Goal: Task Accomplishment & Management: Manage account settings

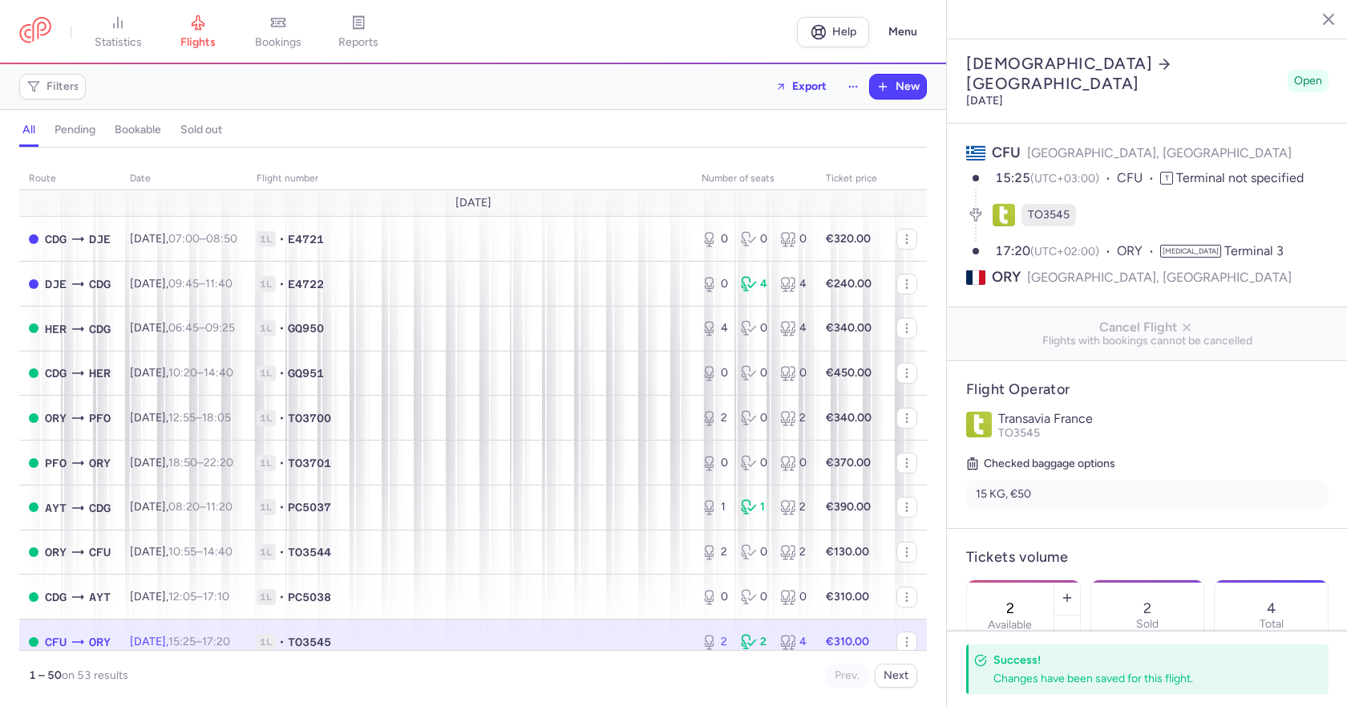
select select "days"
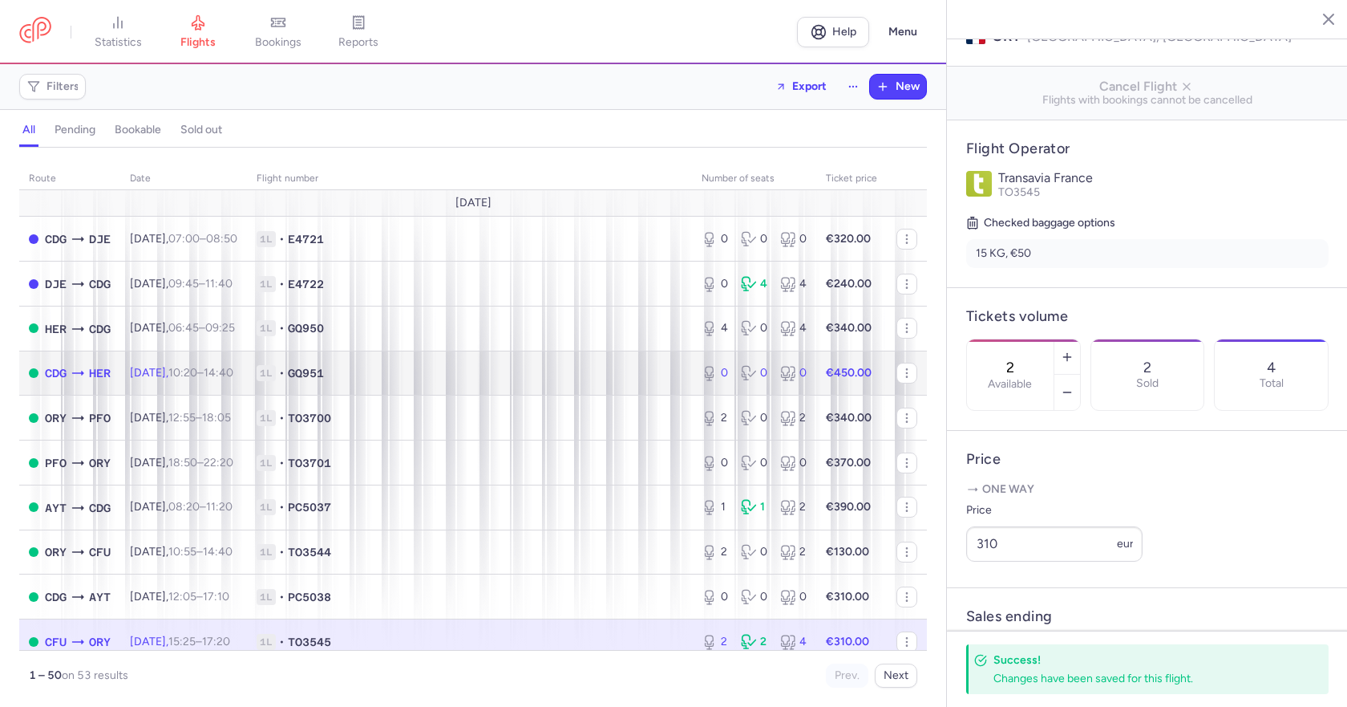
click at [508, 385] on td "1L • GQ951" at bounding box center [469, 372] width 445 height 45
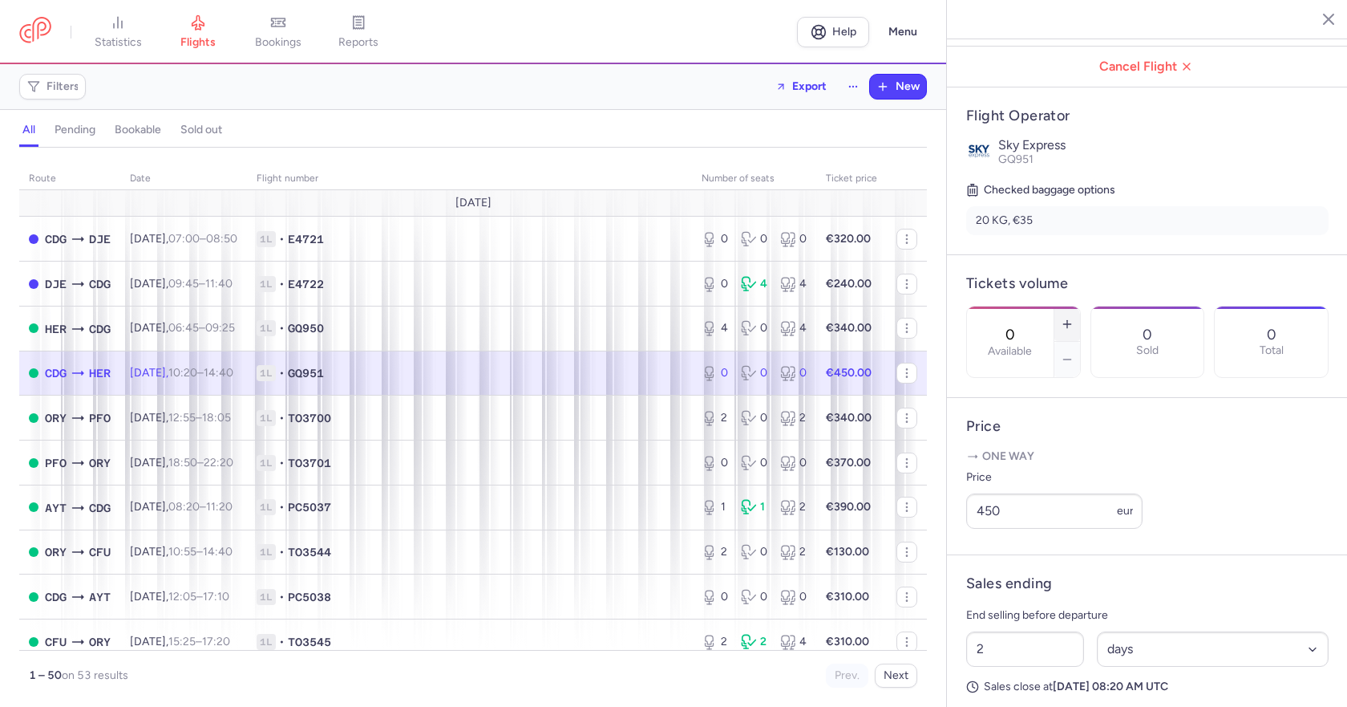
click at [1074, 318] on icon "button" at bounding box center [1067, 324] width 13 height 13
type input "2"
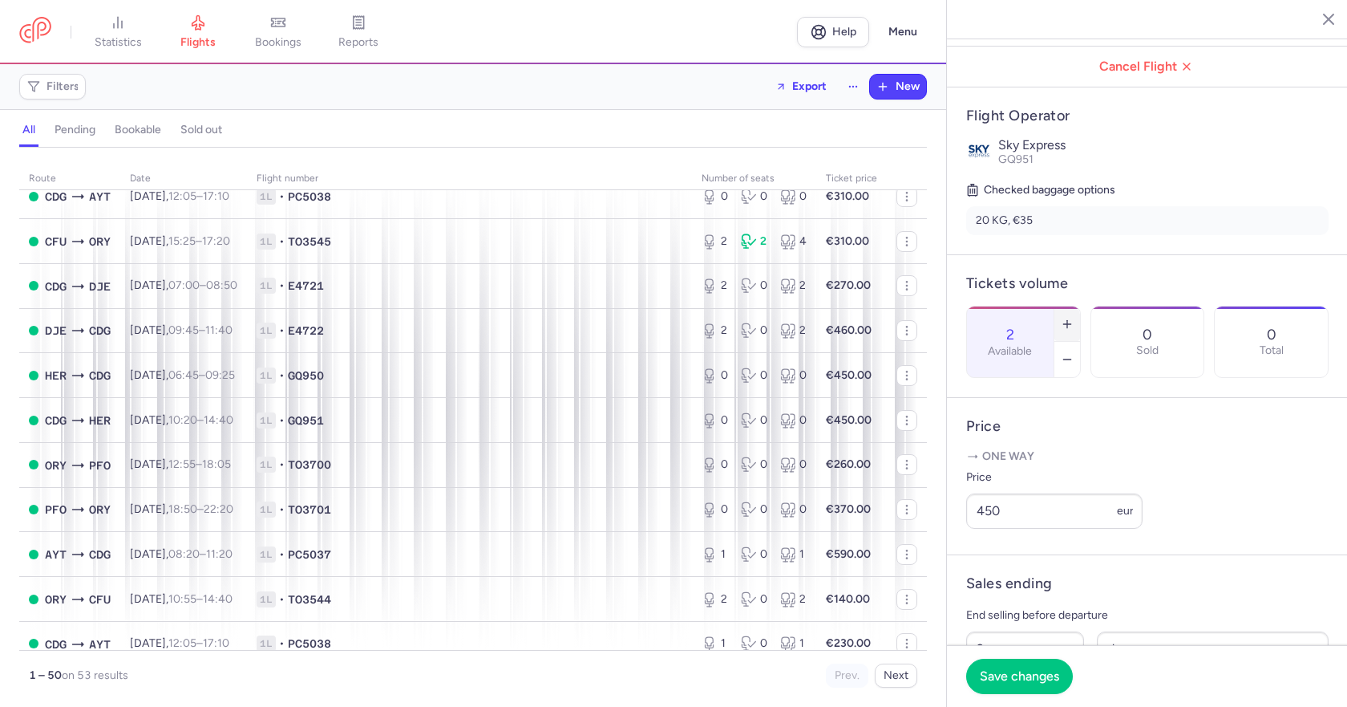
scroll to position [401, 0]
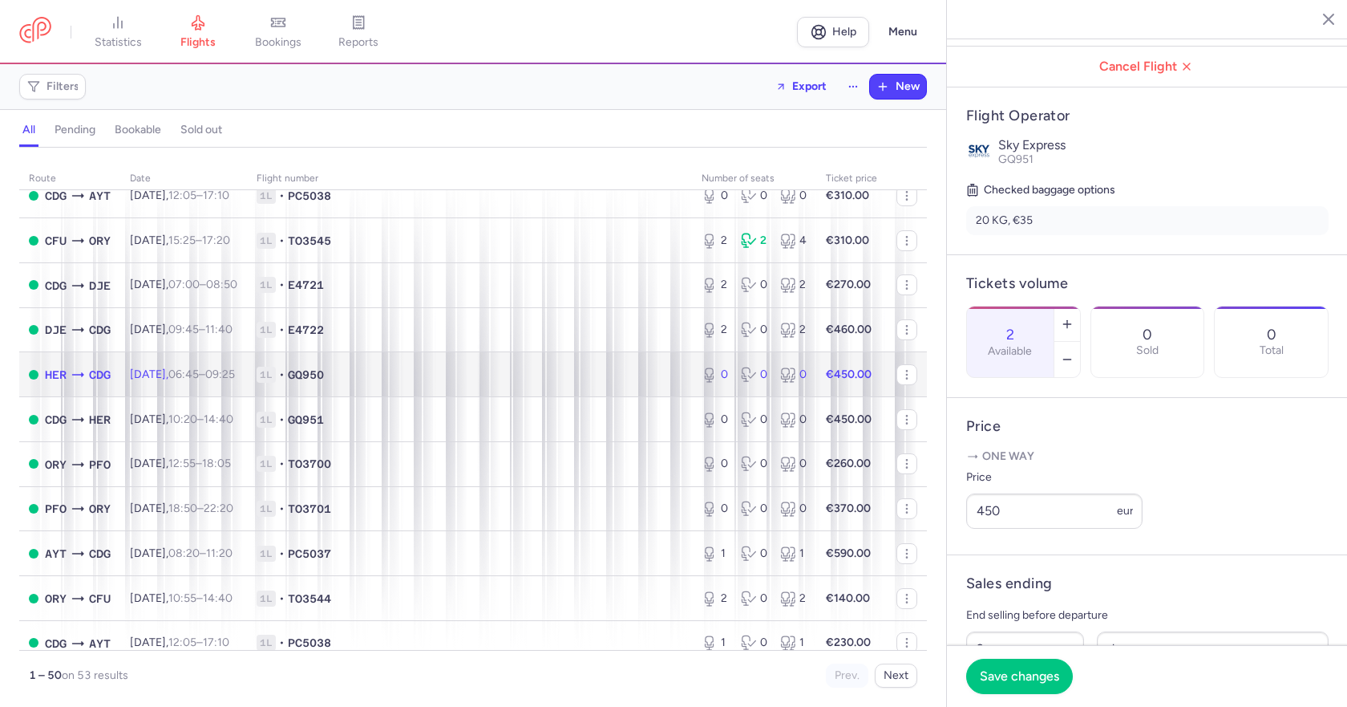
click at [565, 384] on td "1L • GQ950" at bounding box center [469, 374] width 445 height 45
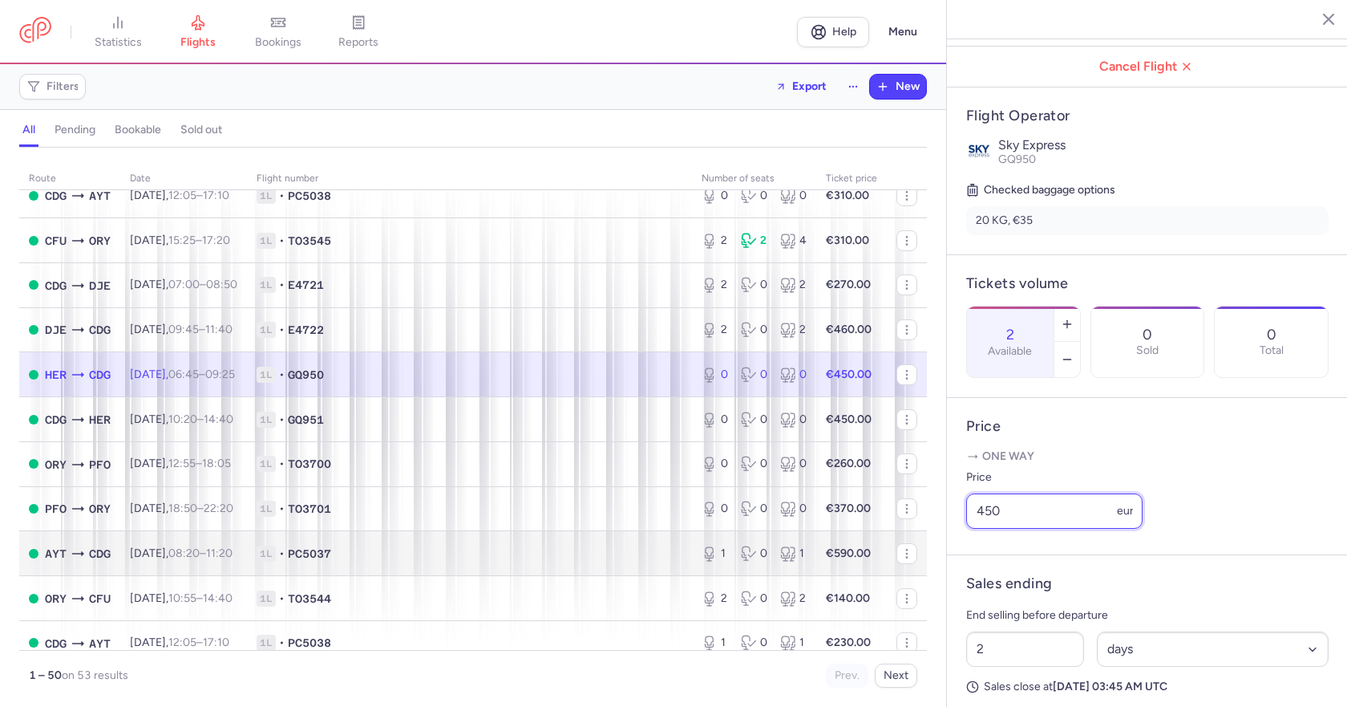
drag, startPoint x: 1036, startPoint y: 553, endPoint x: 875, endPoint y: 543, distance: 161.5
click at [875, 543] on div "statistics flights bookings reports Help Menu Filters Export New all pending bo…" at bounding box center [673, 353] width 1347 height 707
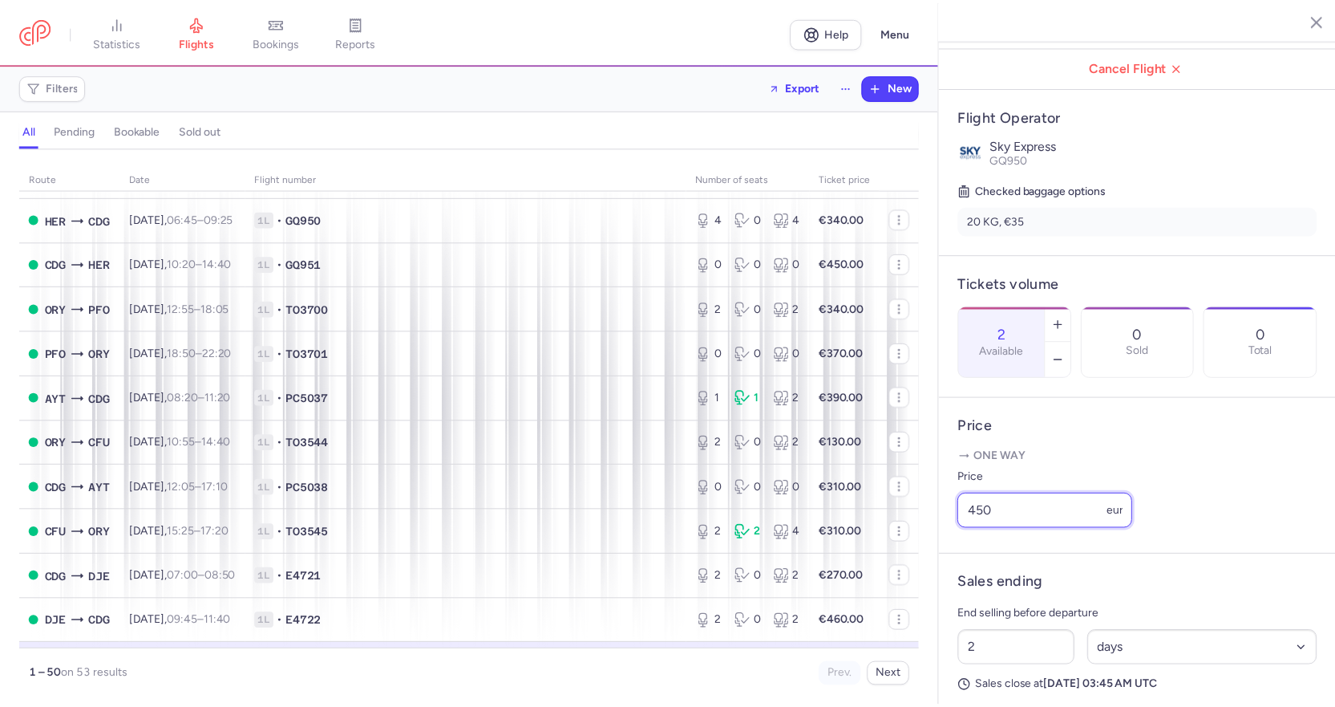
scroll to position [80, 0]
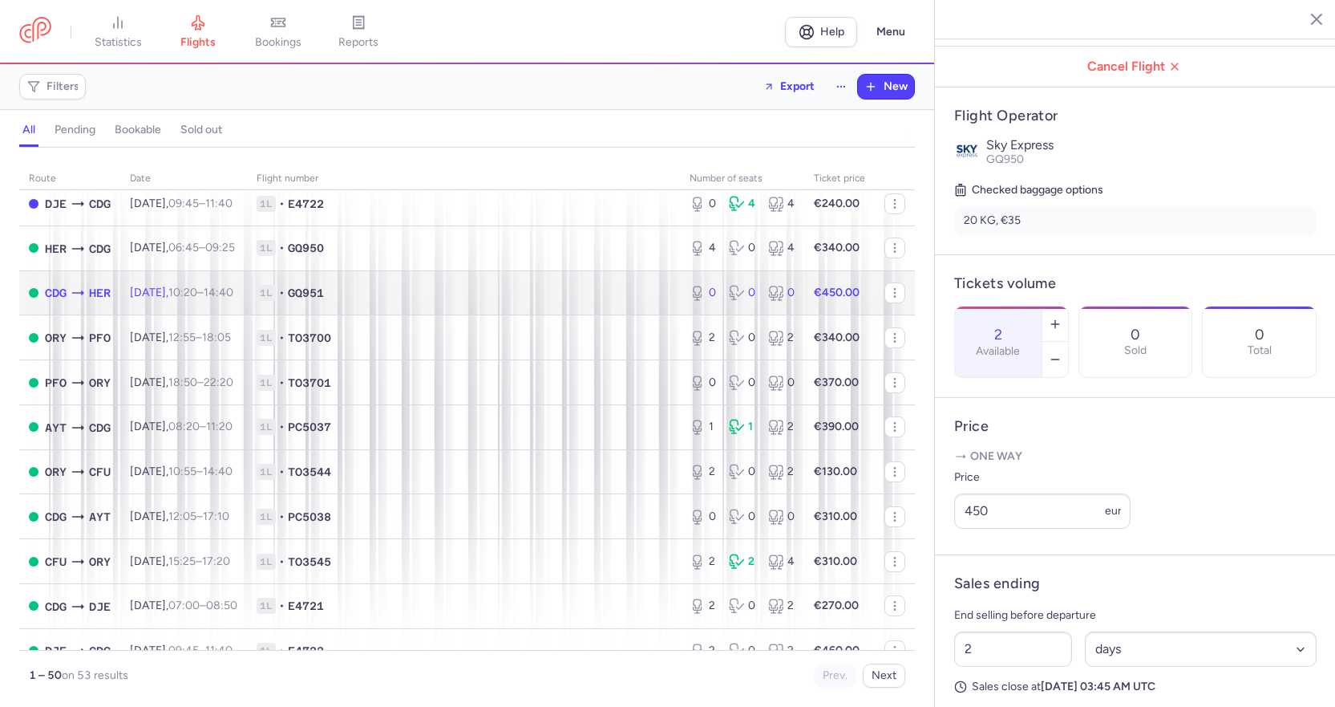
click at [556, 289] on span "1L • GQ951" at bounding box center [464, 293] width 414 height 16
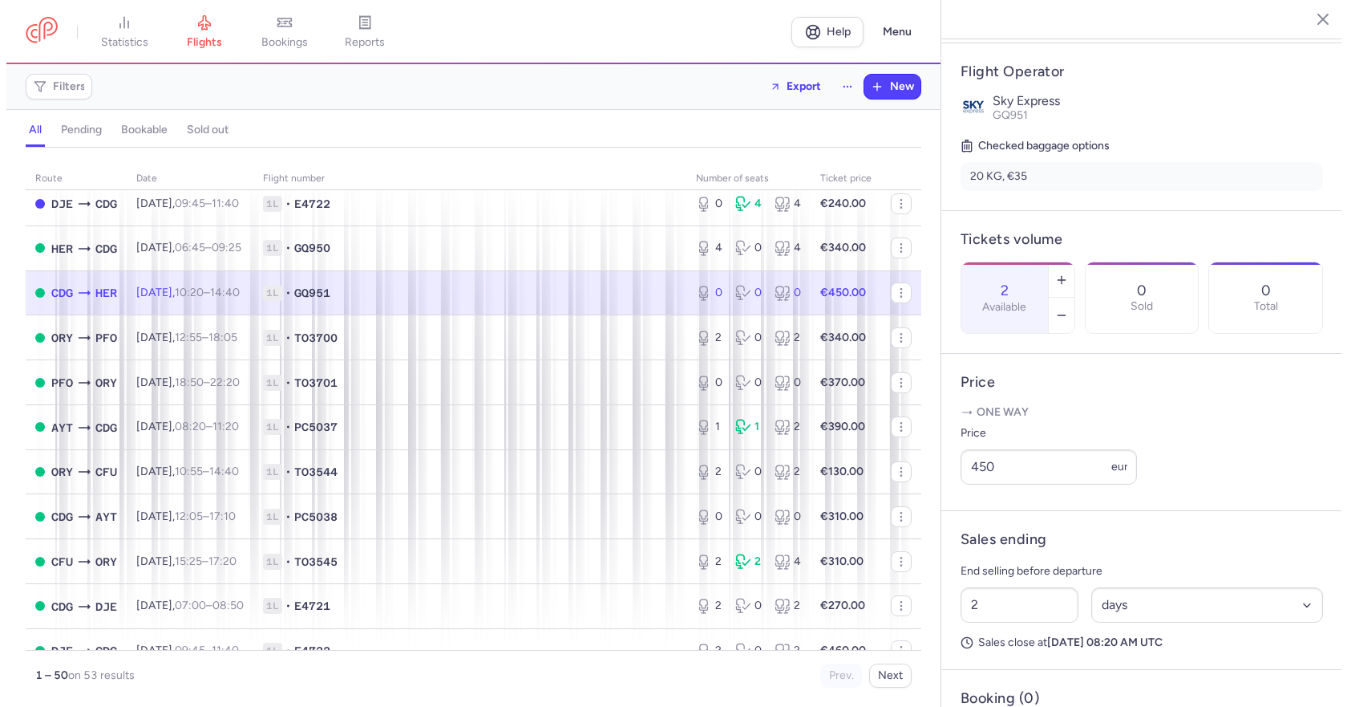
scroll to position [399, 0]
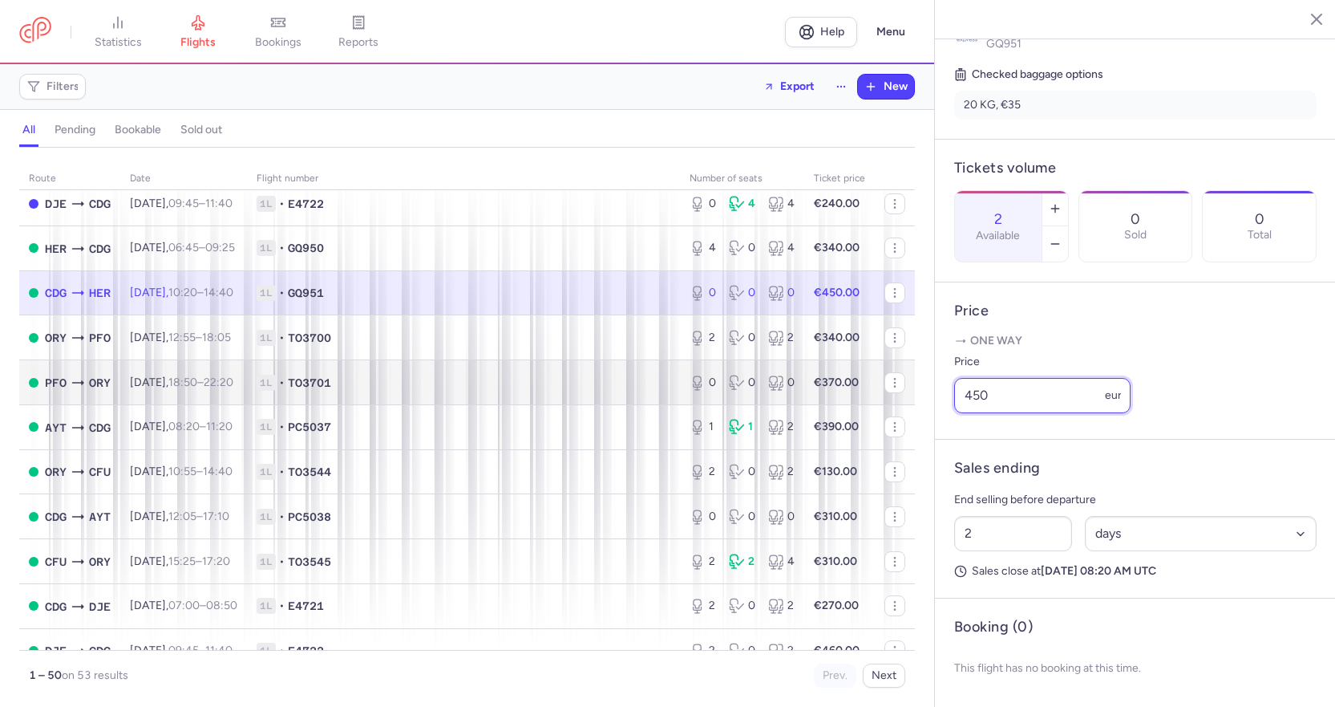
drag, startPoint x: 1021, startPoint y: 395, endPoint x: 804, endPoint y: 361, distance: 219.1
click at [804, 361] on div "statistics flights bookings reports Help Menu Filters Export New all pending bo…" at bounding box center [667, 353] width 1335 height 707
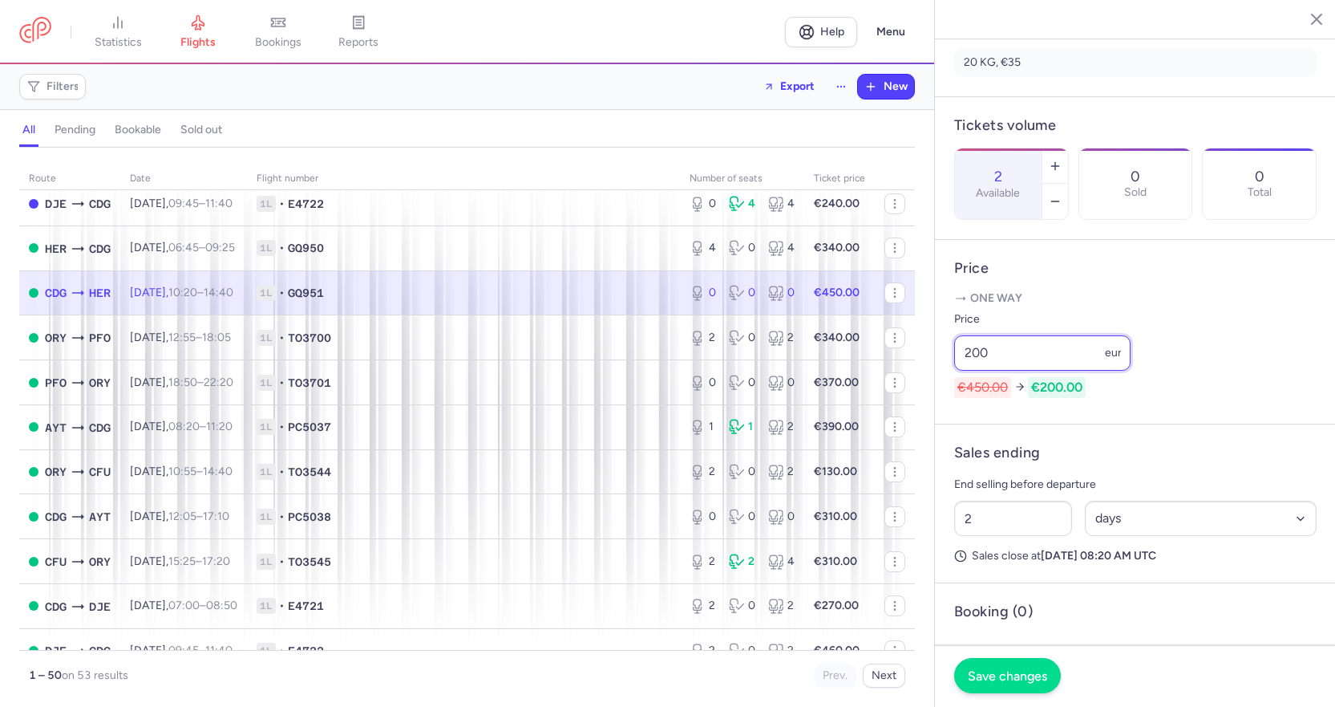
type input "200"
click at [1027, 671] on span "Save changes" at bounding box center [1007, 675] width 79 height 14
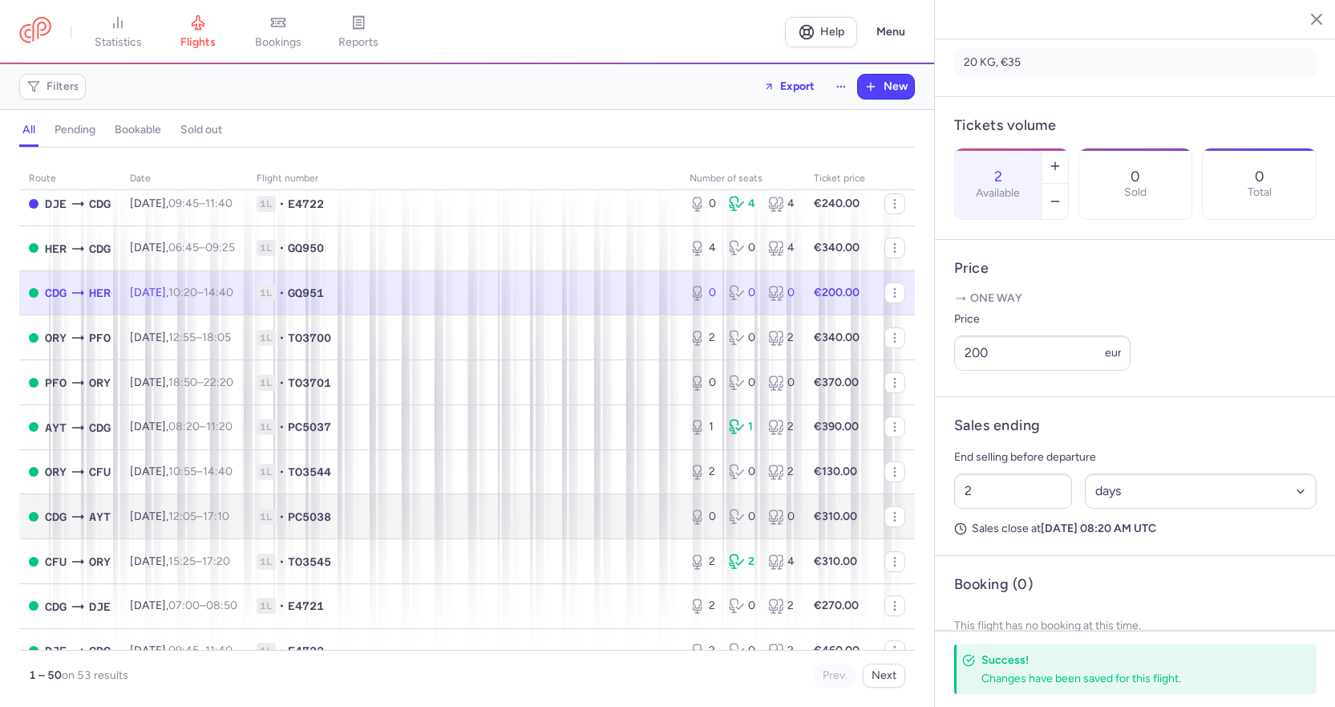
scroll to position [0, 0]
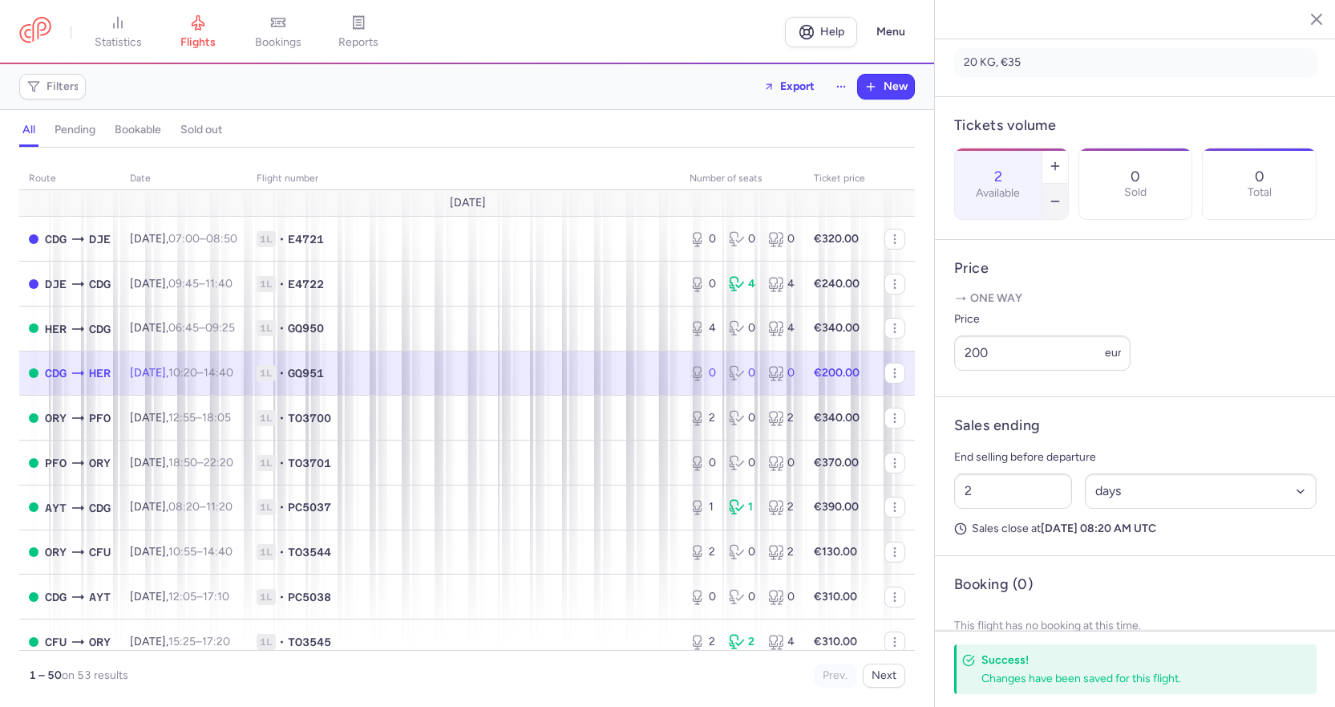
click at [1068, 184] on button "button" at bounding box center [1056, 201] width 26 height 35
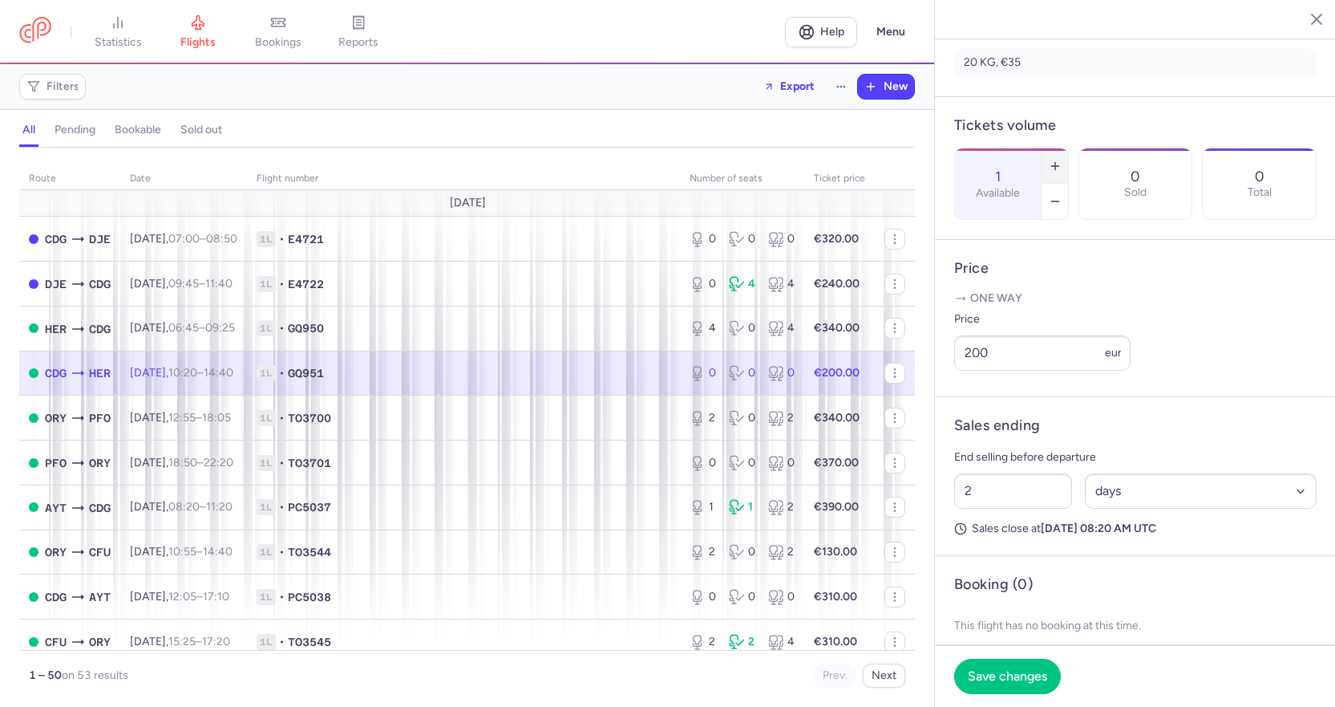
click at [1068, 148] on button "button" at bounding box center [1056, 165] width 26 height 35
type input "2"
click at [994, 672] on span "Save changes" at bounding box center [1007, 675] width 79 height 14
